Goal: Task Accomplishment & Management: Manage account settings

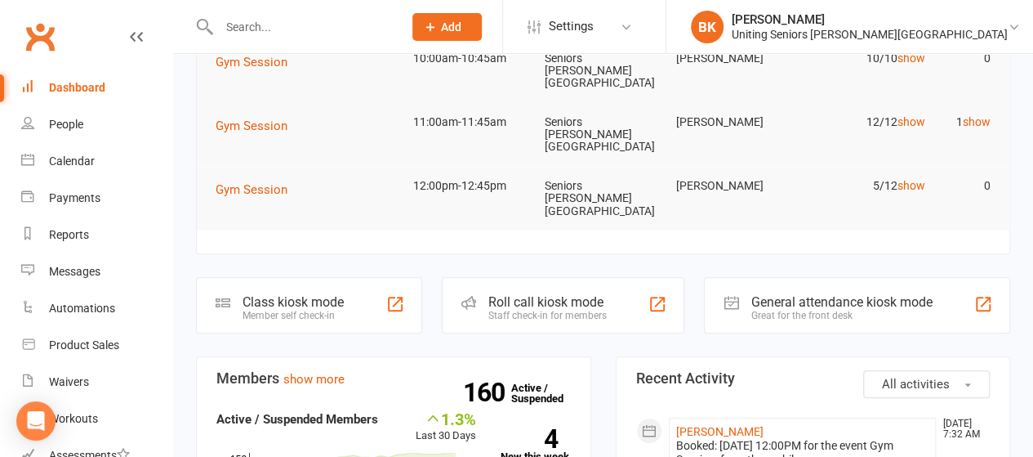
scroll to position [260, 0]
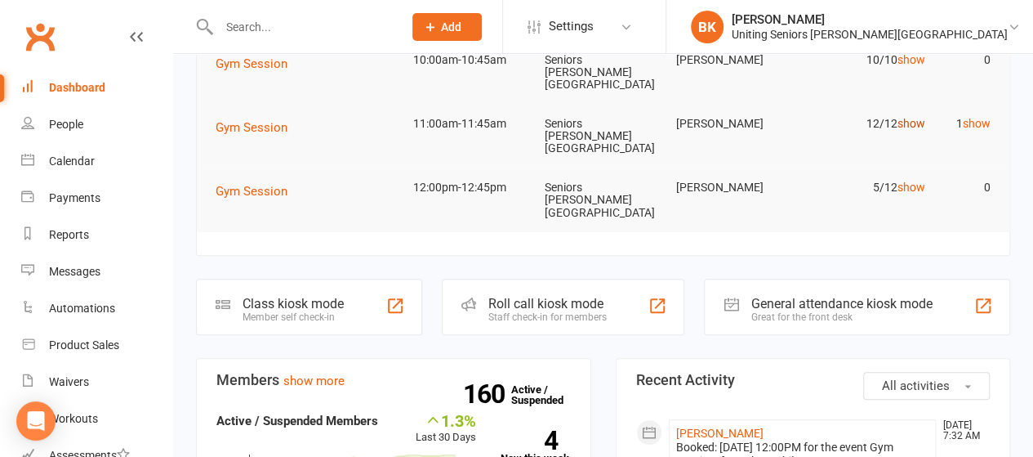
click at [918, 117] on link "show" at bounding box center [911, 123] width 28 height 13
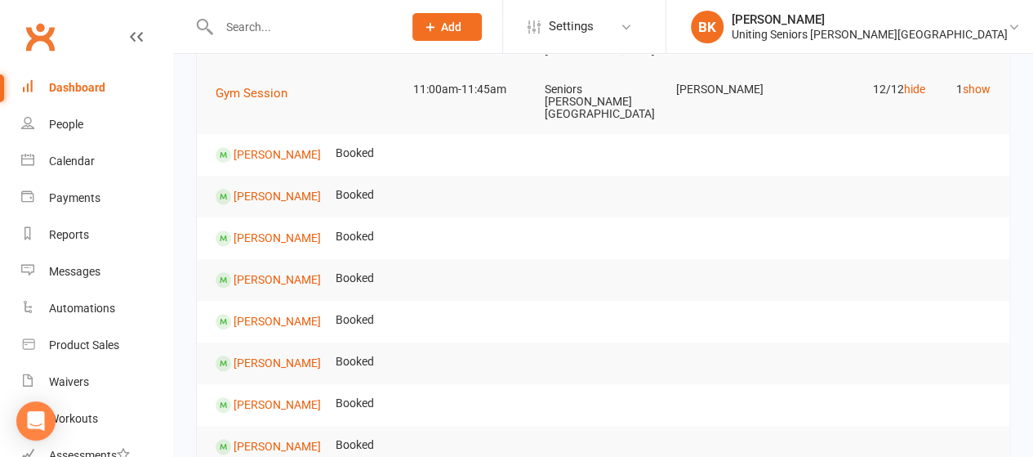
scroll to position [284, 0]
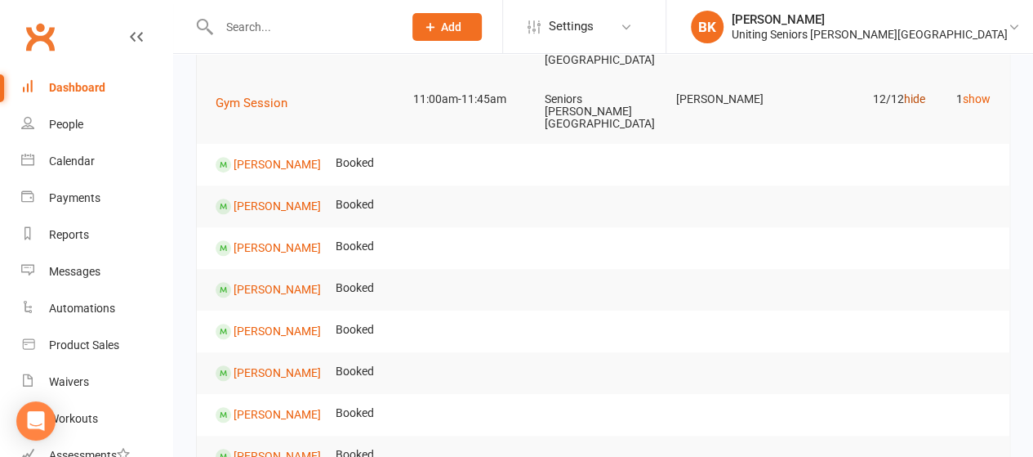
click at [911, 92] on link "hide" at bounding box center [913, 98] width 21 height 13
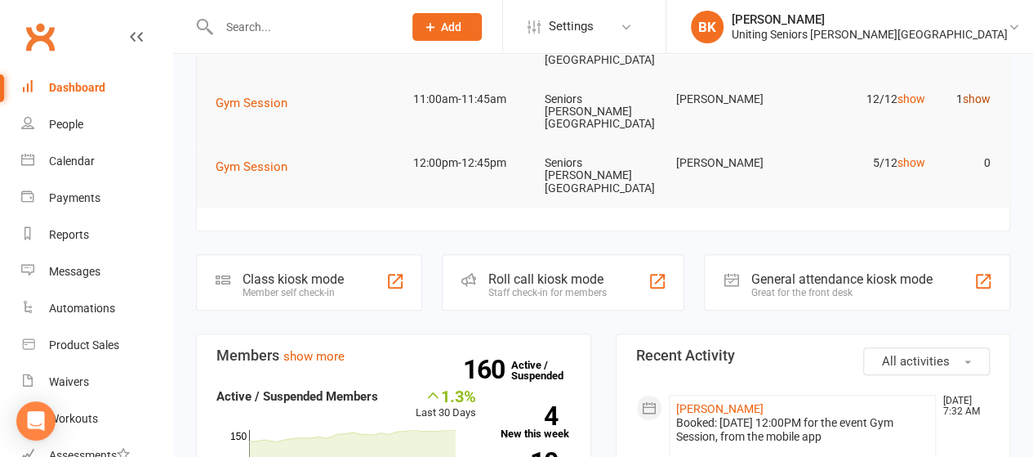
click at [972, 92] on link "show" at bounding box center [977, 98] width 28 height 13
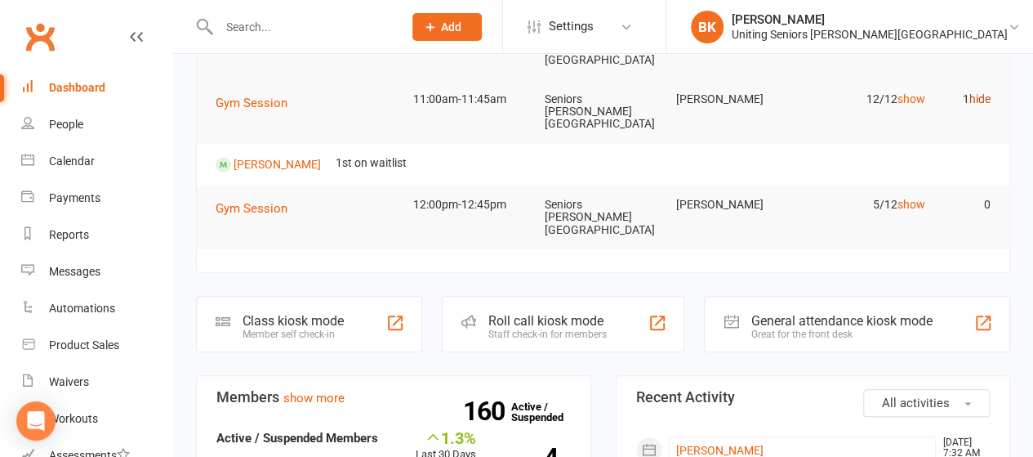
click at [972, 92] on link "hide" at bounding box center [979, 98] width 21 height 13
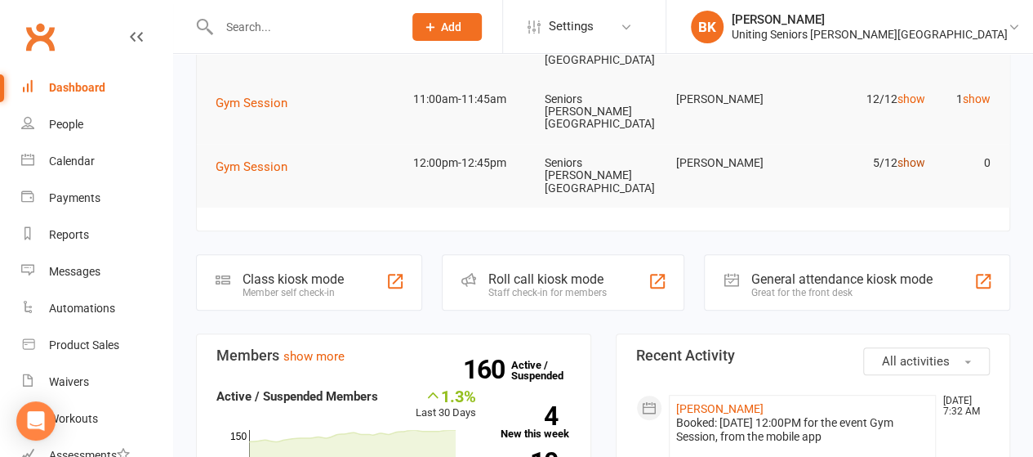
click at [912, 156] on link "show" at bounding box center [911, 162] width 28 height 13
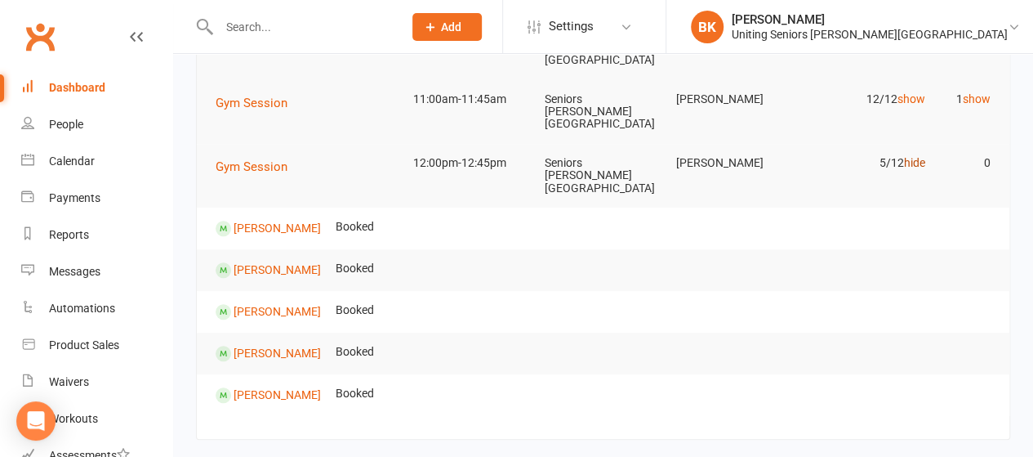
click at [916, 156] on link "hide" at bounding box center [913, 162] width 21 height 13
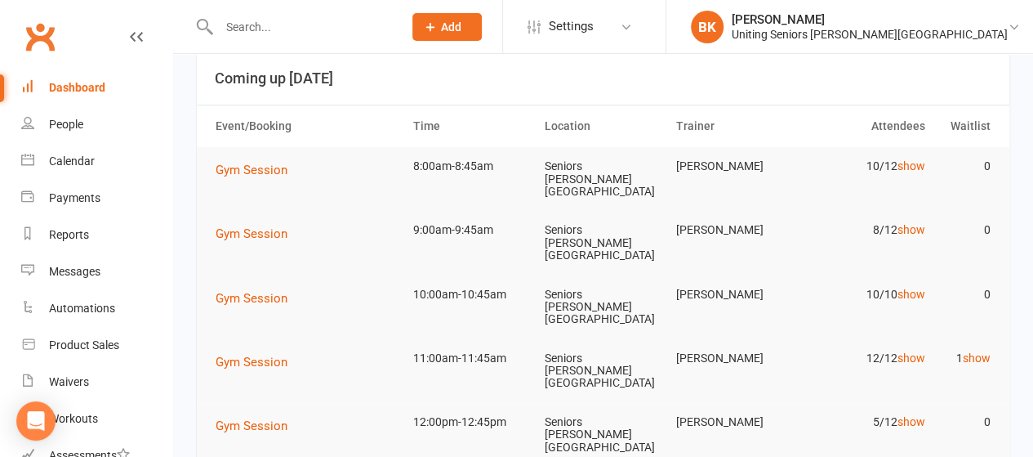
scroll to position [0, 0]
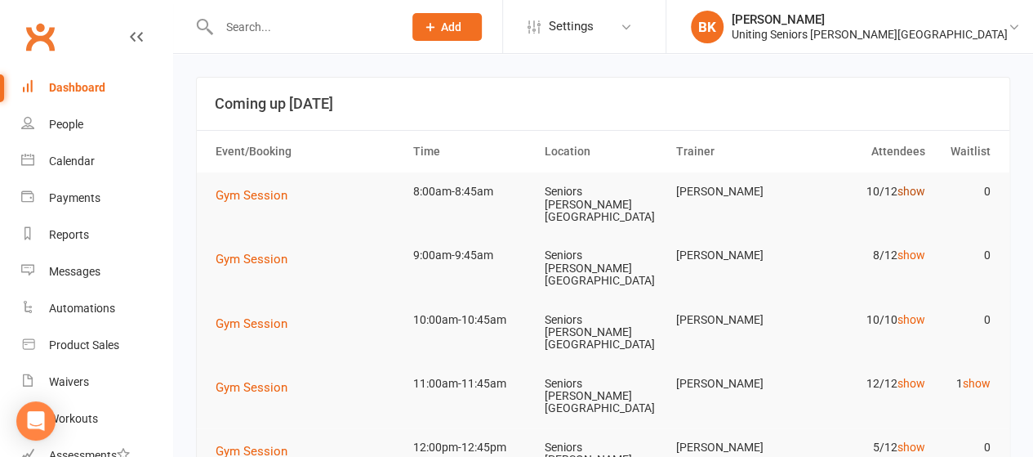
click at [923, 191] on link "show" at bounding box center [911, 191] width 28 height 13
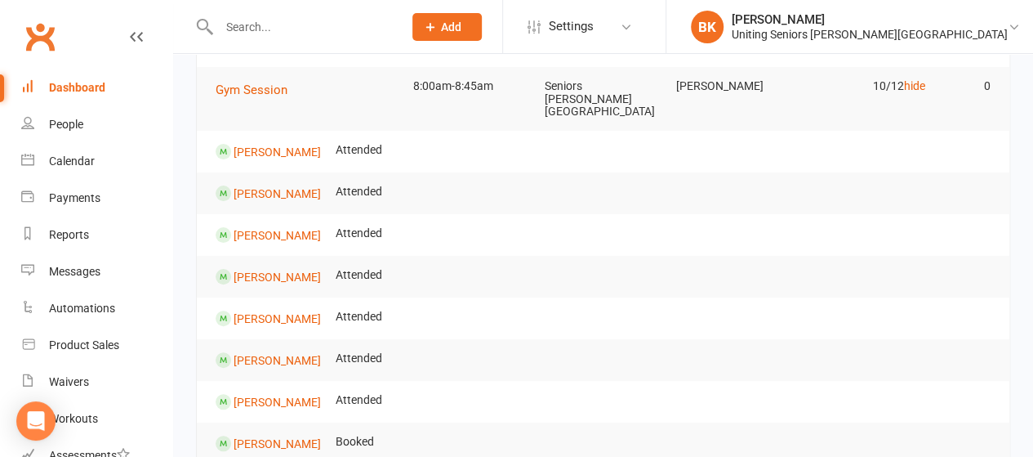
scroll to position [103, 0]
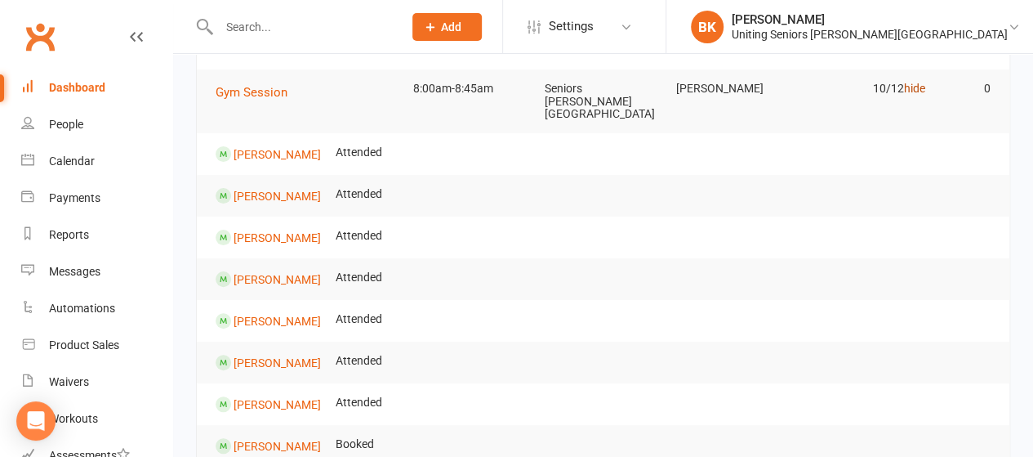
click at [916, 88] on link "hide" at bounding box center [913, 88] width 21 height 13
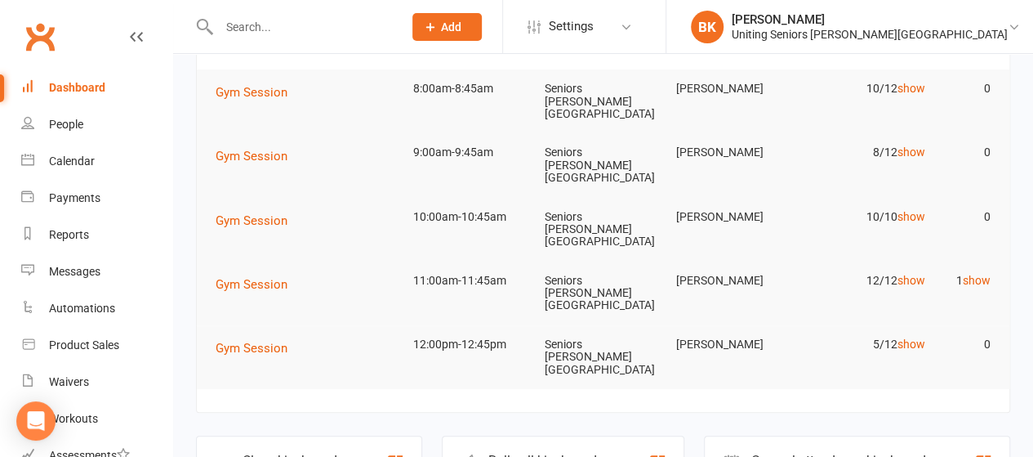
scroll to position [0, 0]
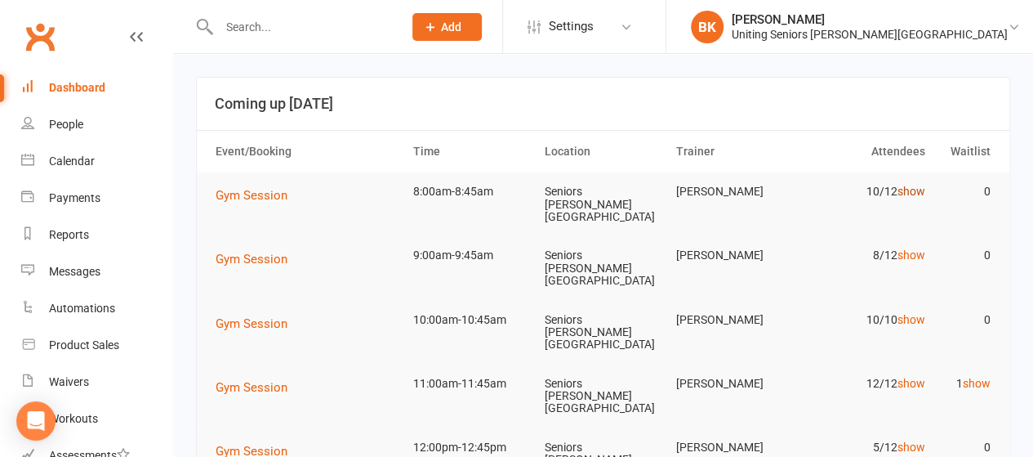
click at [911, 193] on link "show" at bounding box center [911, 191] width 28 height 13
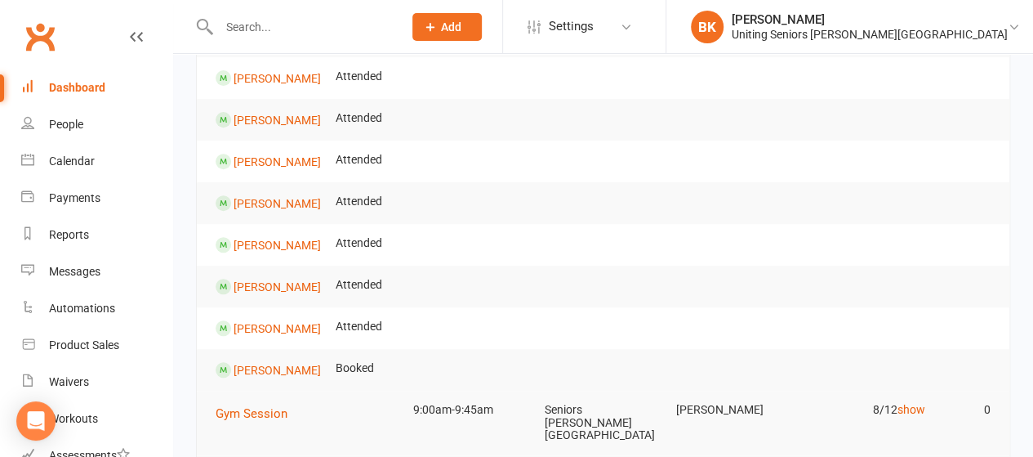
scroll to position [31, 0]
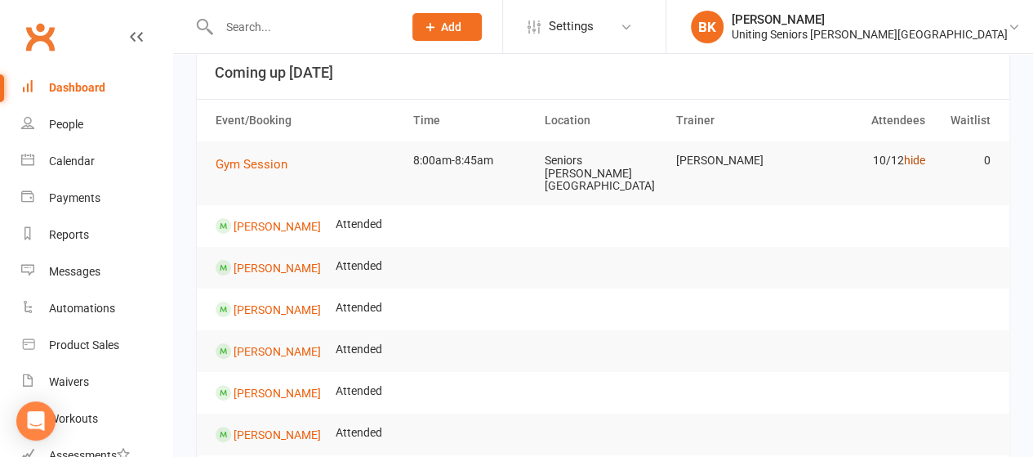
click at [915, 163] on link "hide" at bounding box center [913, 160] width 21 height 13
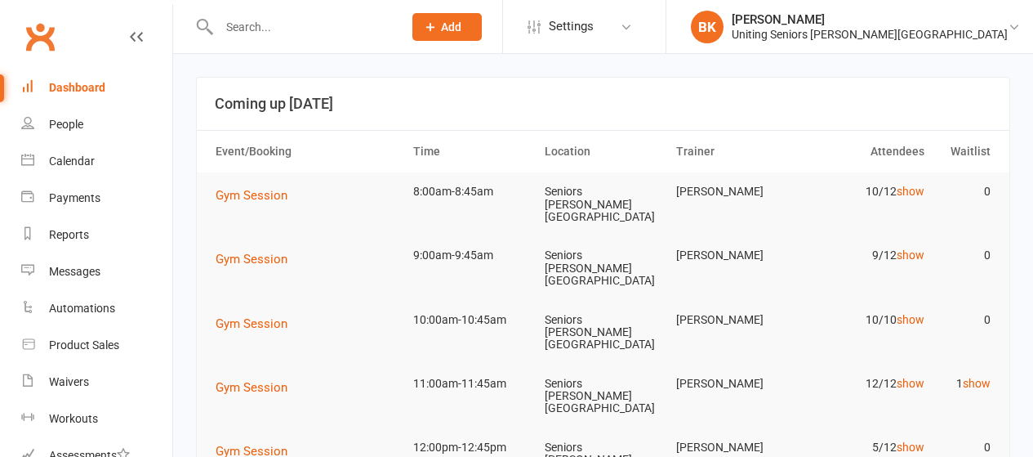
click at [914, 313] on link "show" at bounding box center [911, 319] width 28 height 13
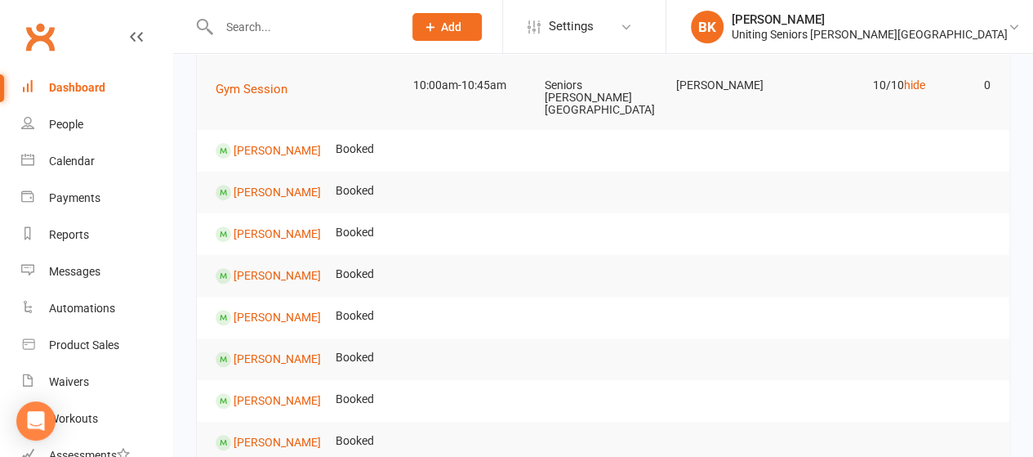
scroll to position [234, 0]
click at [909, 79] on link "hide" at bounding box center [913, 85] width 21 height 13
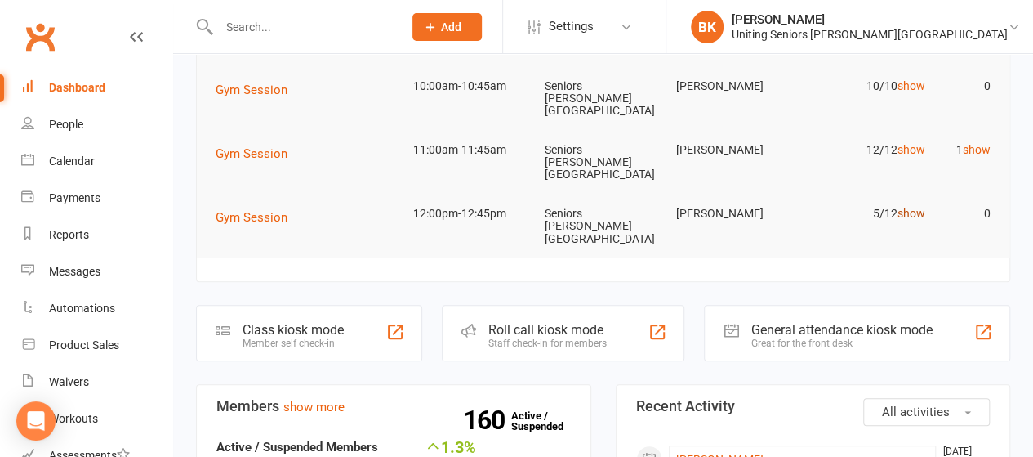
click at [907, 207] on link "show" at bounding box center [911, 213] width 28 height 13
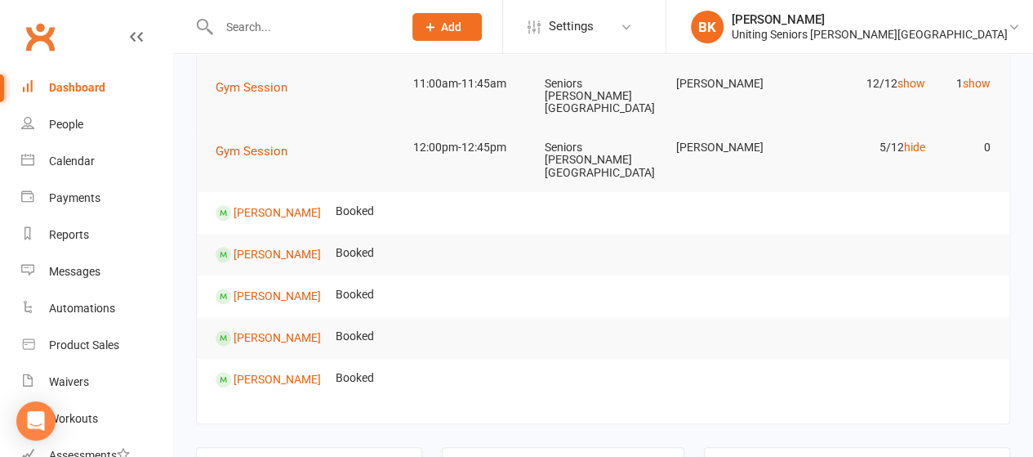
scroll to position [301, 0]
click at [913, 127] on td "5/12 hide" at bounding box center [865, 146] width 131 height 38
click at [913, 140] on link "hide" at bounding box center [913, 146] width 21 height 13
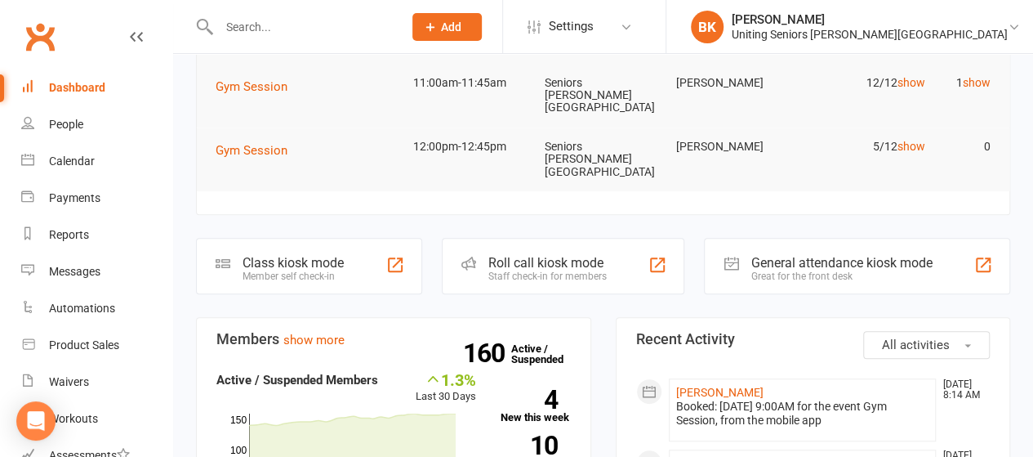
scroll to position [0, 0]
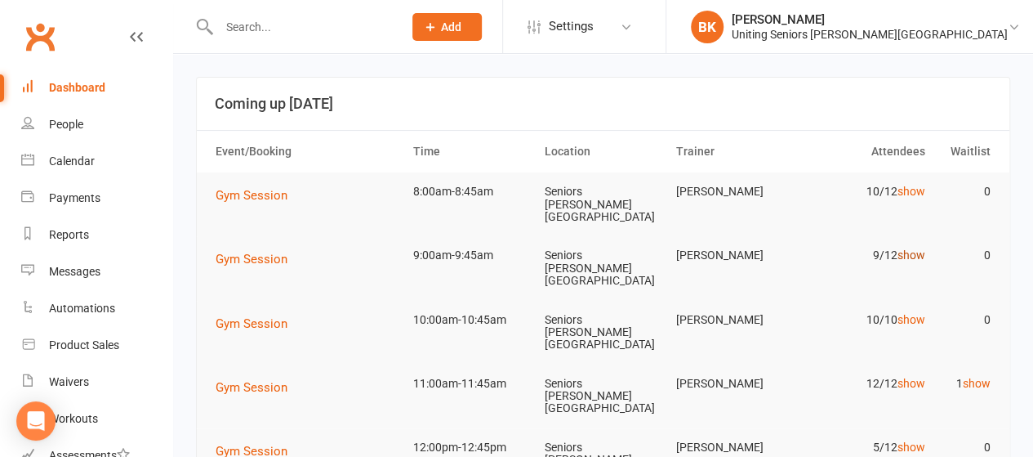
click at [910, 248] on link "show" at bounding box center [911, 254] width 28 height 13
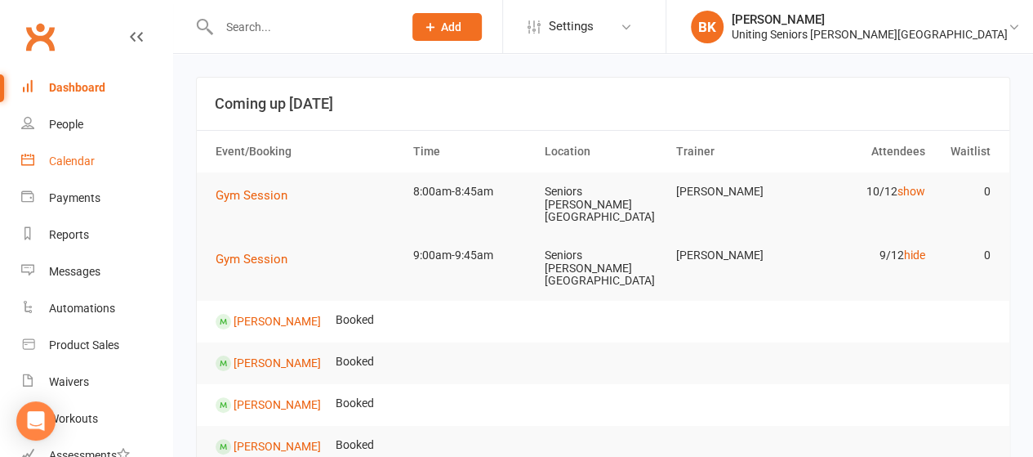
click at [69, 151] on link "Calendar" at bounding box center [96, 161] width 151 height 37
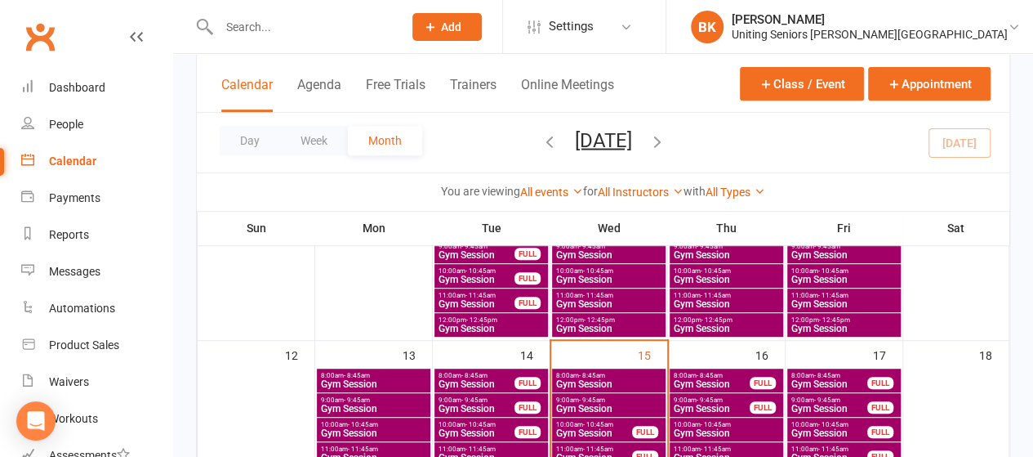
scroll to position [399, 0]
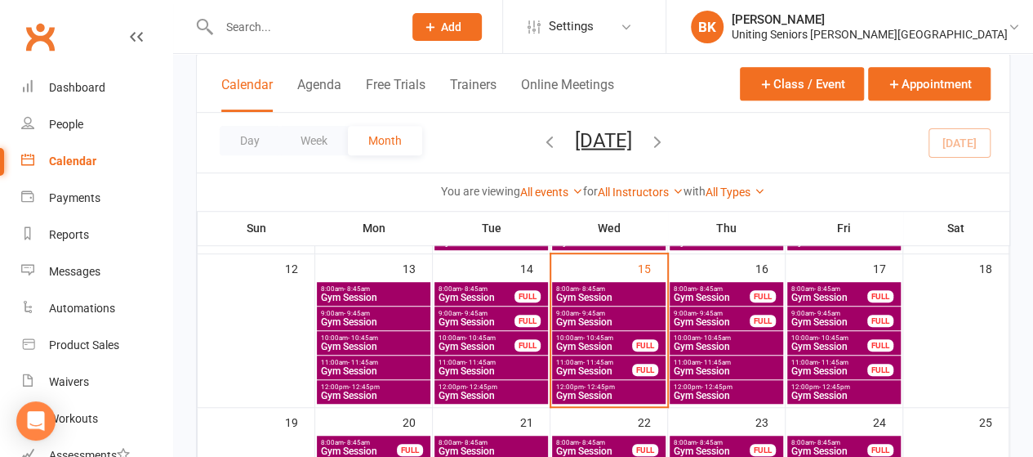
click at [585, 336] on span "- 10:45am" at bounding box center [598, 337] width 30 height 7
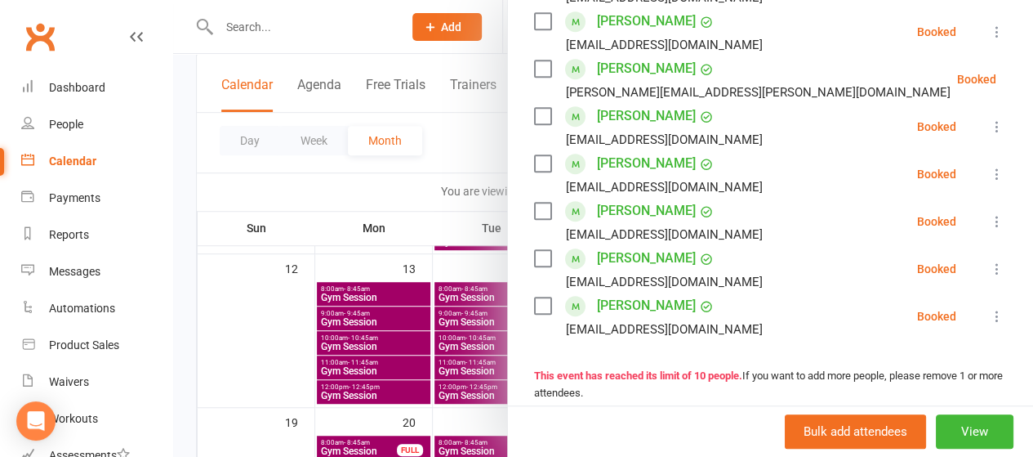
scroll to position [374, 0]
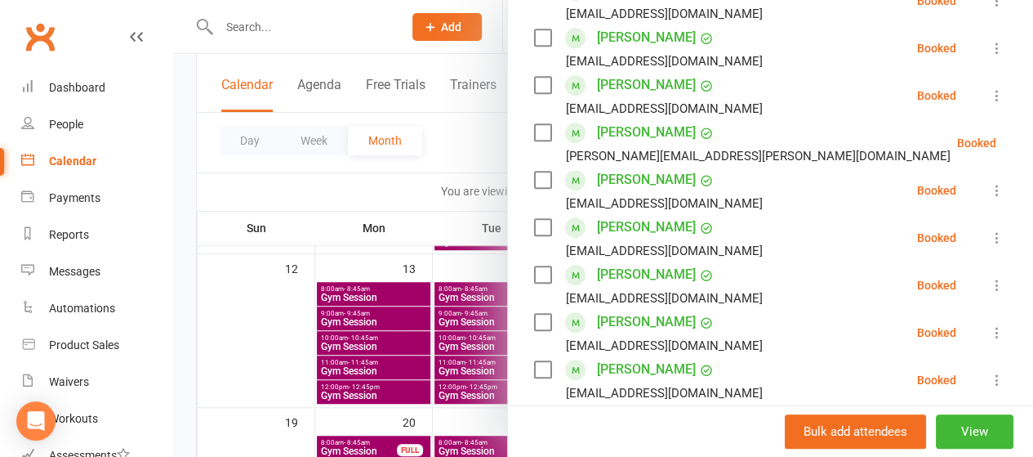
click at [439, 149] on div at bounding box center [603, 228] width 860 height 457
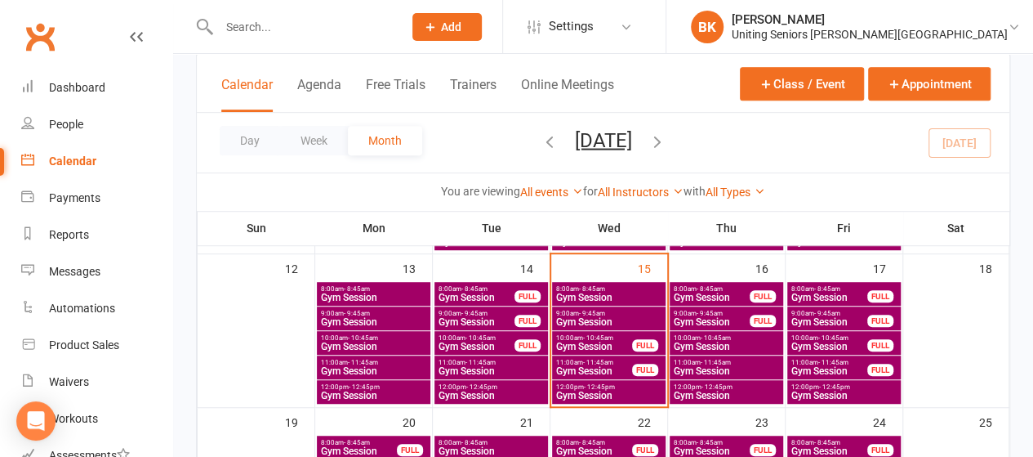
click at [606, 367] on span "Gym Session" at bounding box center [594, 371] width 78 height 10
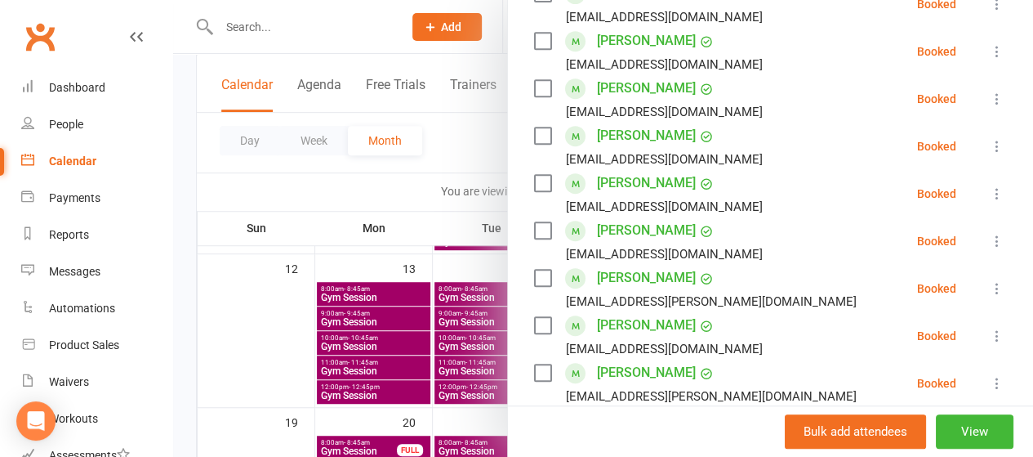
scroll to position [341, 0]
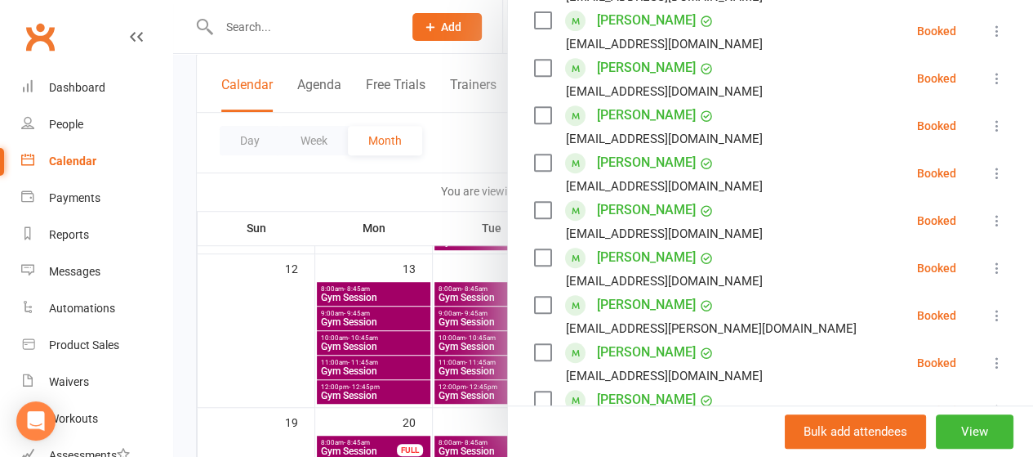
click at [475, 163] on div at bounding box center [603, 228] width 860 height 457
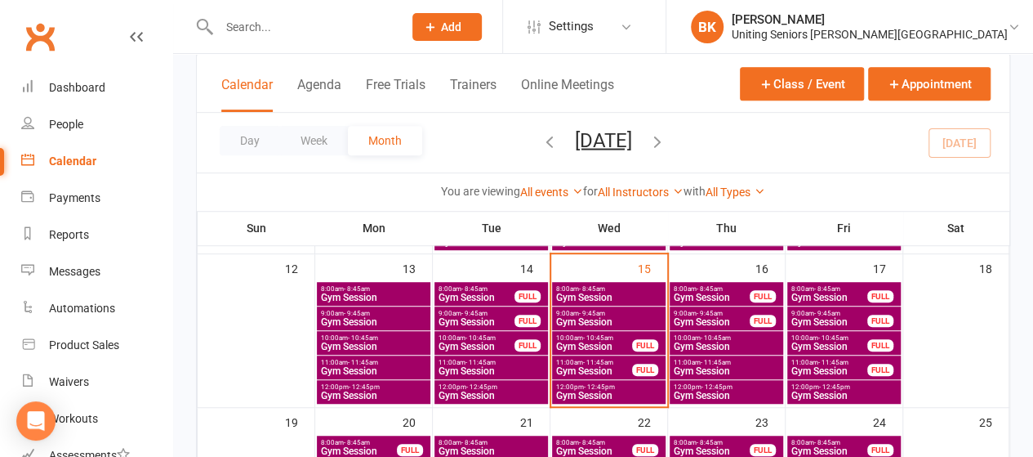
scroll to position [0, 0]
click at [613, 310] on span "9:00am - 9:45am" at bounding box center [608, 313] width 107 height 7
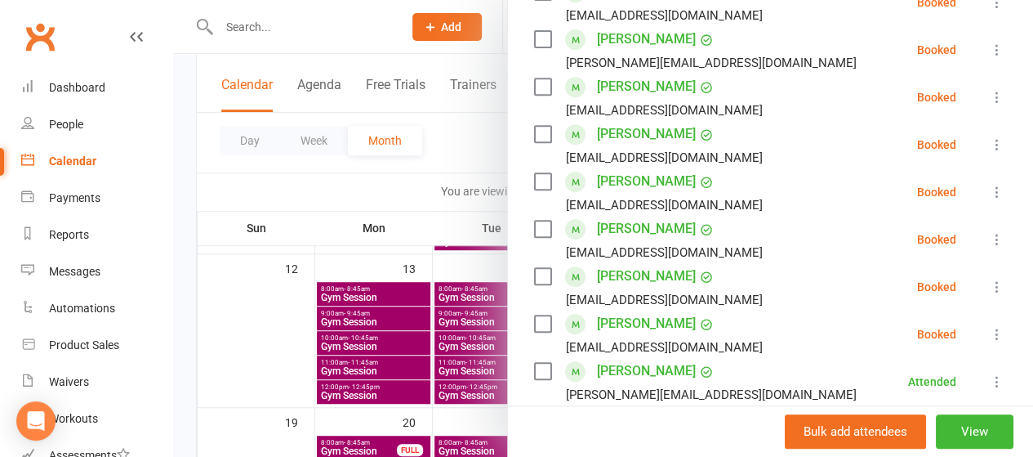
scroll to position [435, 0]
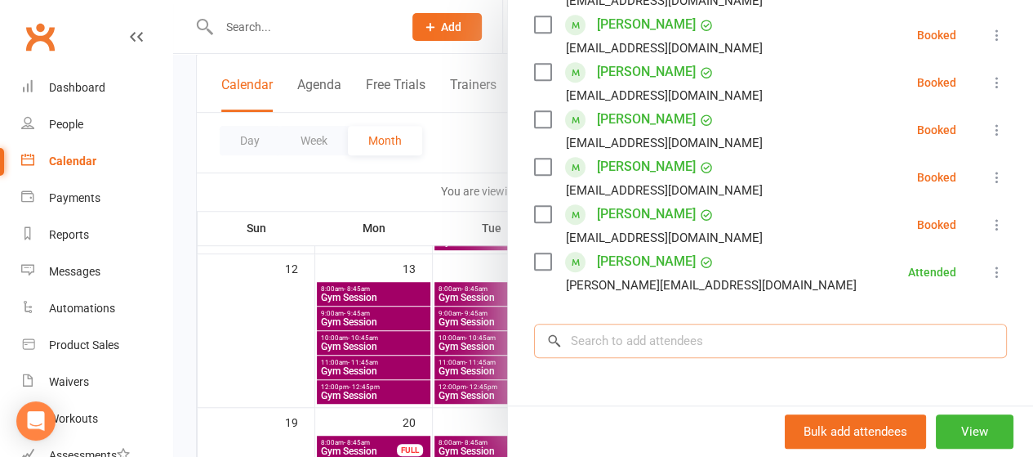
click at [604, 341] on input "search" at bounding box center [770, 340] width 473 height 34
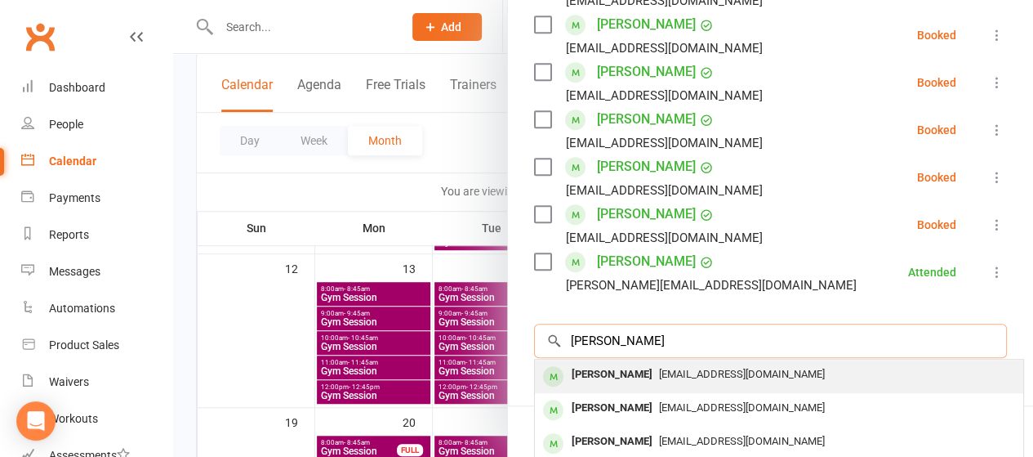
type input "david wheat"
click at [604, 381] on div "David Wheatley" at bounding box center [612, 375] width 94 height 24
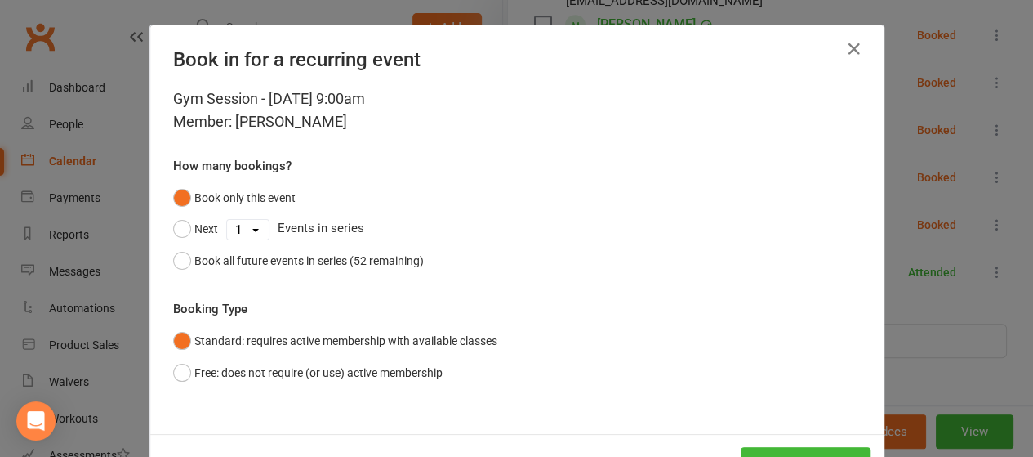
scroll to position [60, 0]
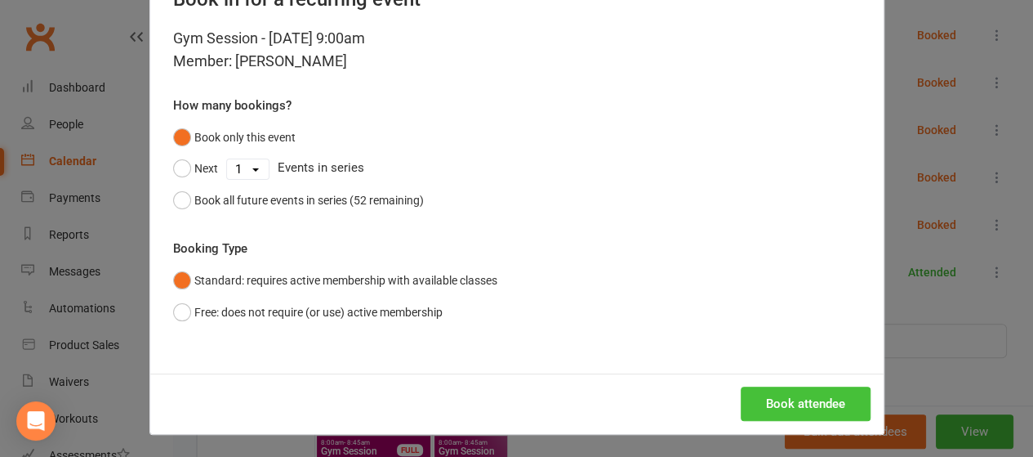
click at [822, 406] on button "Book attendee" at bounding box center [806, 403] width 130 height 34
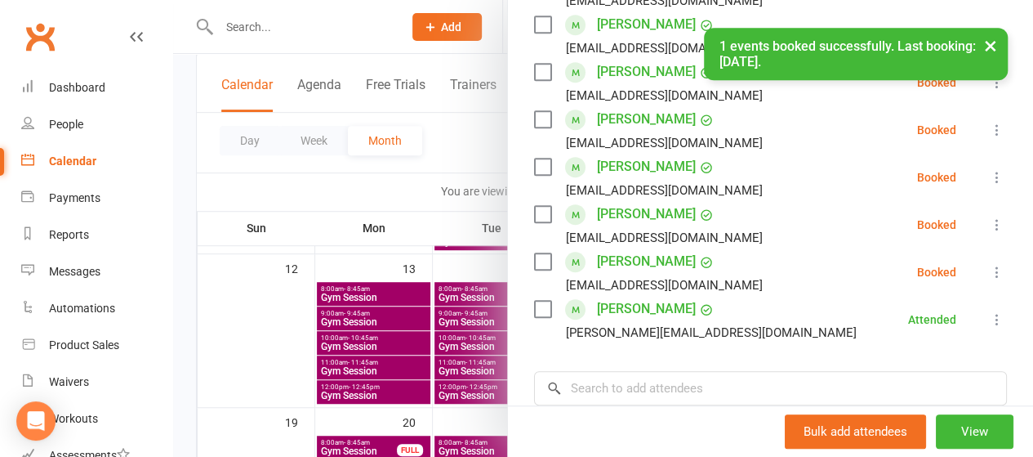
click at [464, 141] on div at bounding box center [603, 228] width 860 height 457
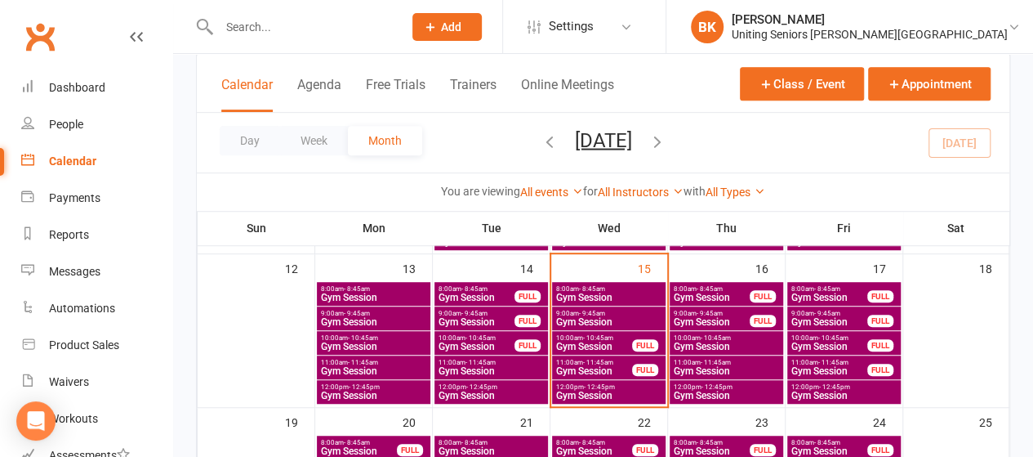
click at [699, 293] on span "Gym Session" at bounding box center [712, 297] width 78 height 10
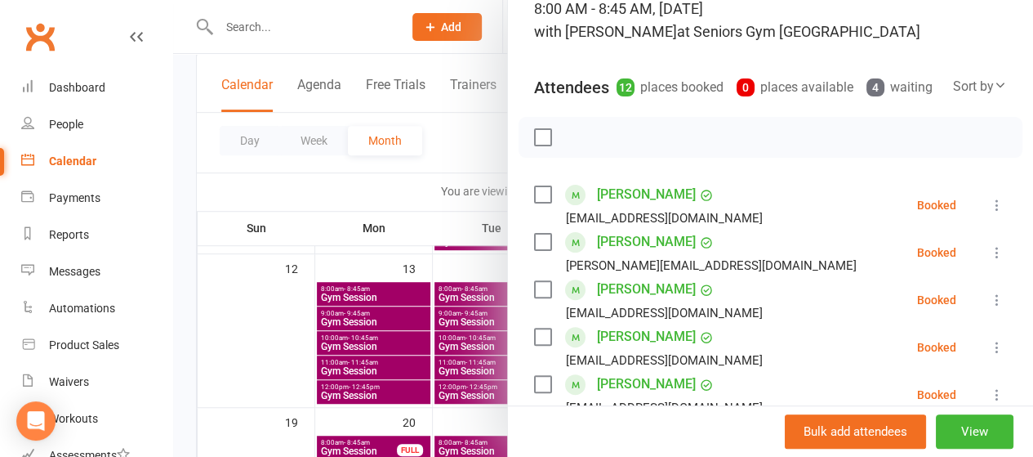
scroll to position [0, 0]
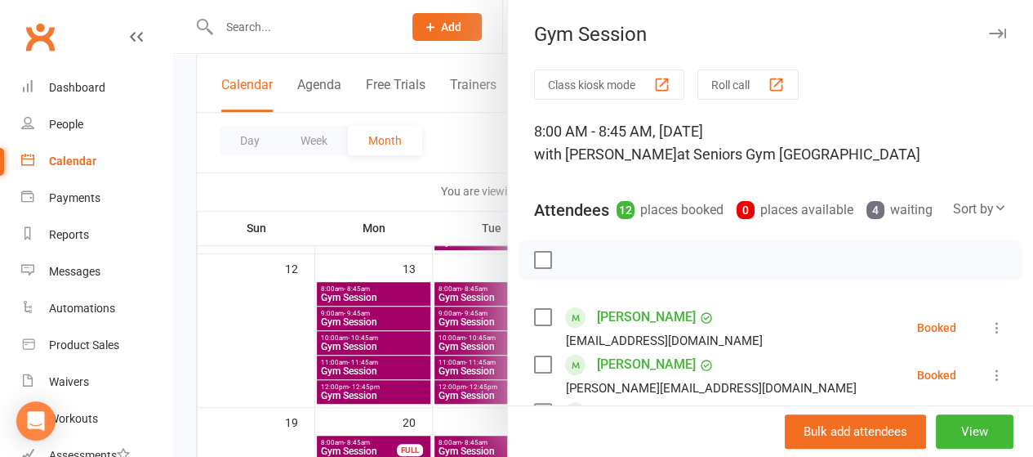
click at [449, 154] on div at bounding box center [603, 228] width 860 height 457
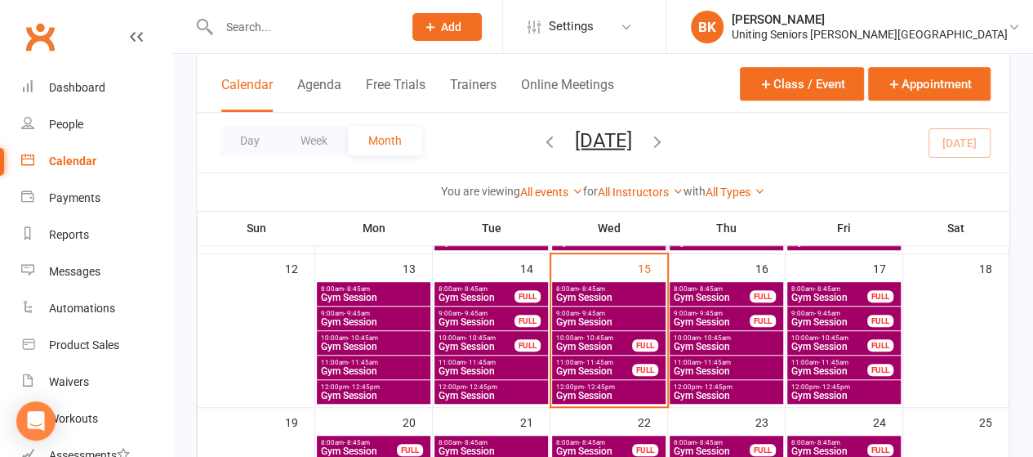
click at [684, 306] on div "9:00am - 9:45am Gym Session FULL" at bounding box center [727, 318] width 114 height 24
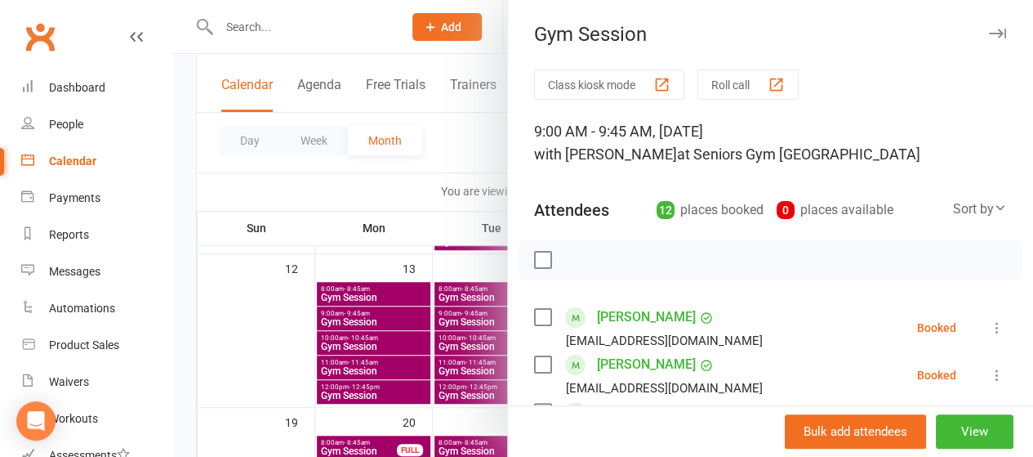
click at [452, 145] on div at bounding box center [603, 228] width 860 height 457
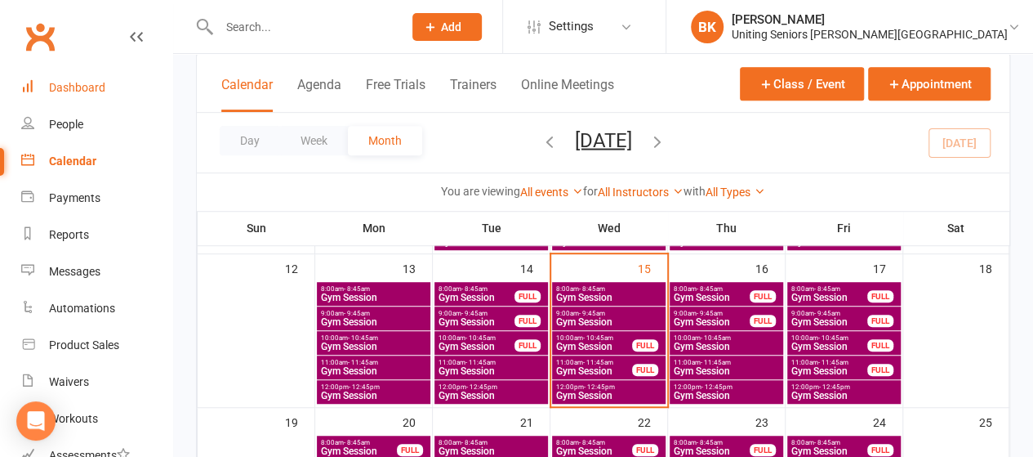
click at [64, 94] on div "Dashboard" at bounding box center [77, 87] width 56 height 13
